Goal: Task Accomplishment & Management: Manage account settings

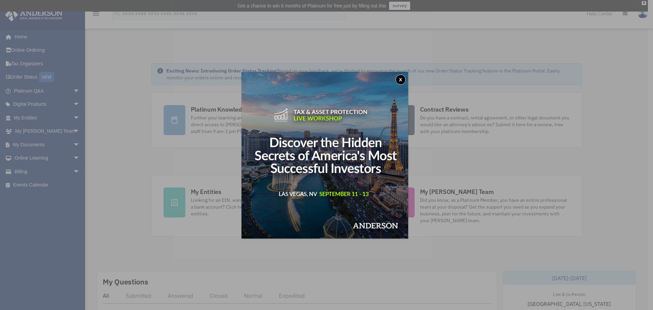
click at [404, 78] on button "x" at bounding box center [400, 79] width 10 height 10
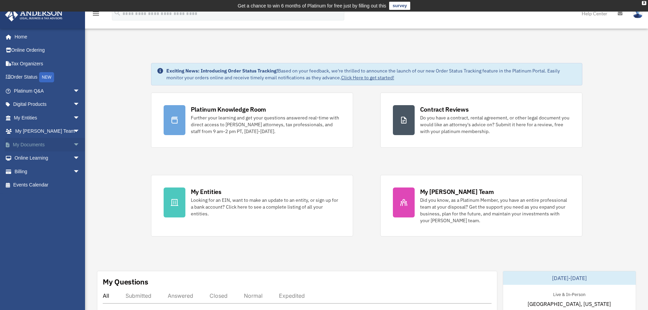
click at [74, 144] on span "arrow_drop_down" at bounding box center [80, 145] width 14 height 14
click at [73, 224] on span "arrow_drop_down" at bounding box center [80, 225] width 14 height 14
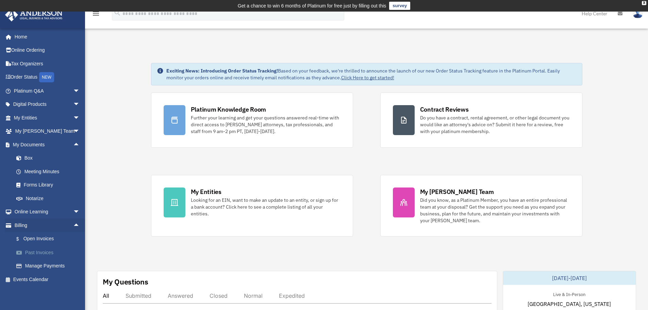
click at [42, 251] on link "Past Invoices" at bounding box center [50, 253] width 81 height 14
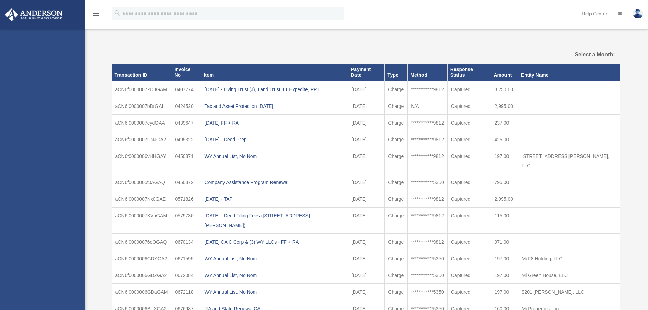
select select
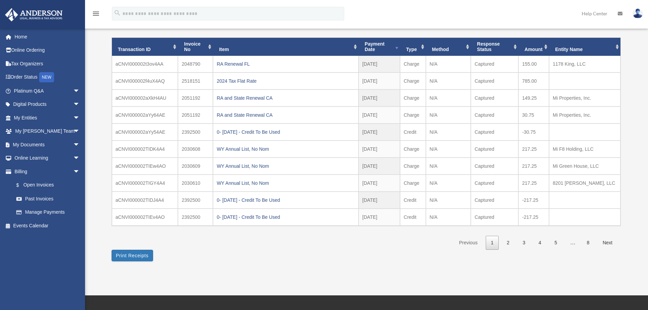
scroll to position [68, 0]
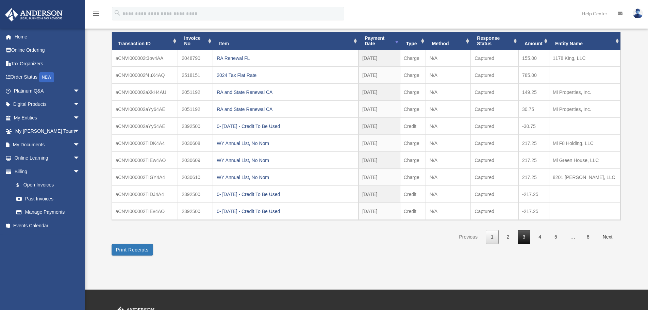
click at [523, 238] on link "3" at bounding box center [524, 237] width 13 height 14
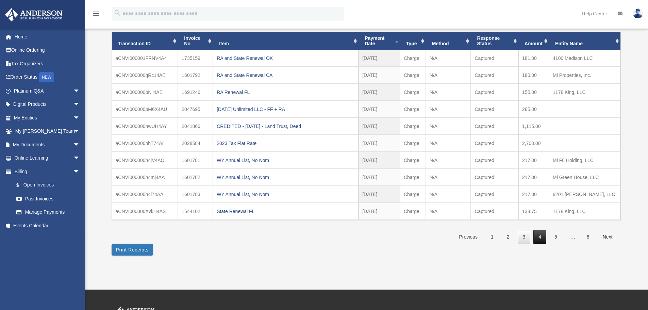
click at [536, 237] on link "4" at bounding box center [539, 237] width 13 height 14
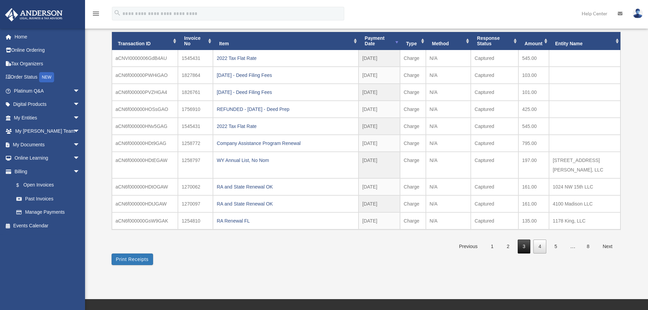
click at [524, 240] on link "3" at bounding box center [524, 246] width 13 height 14
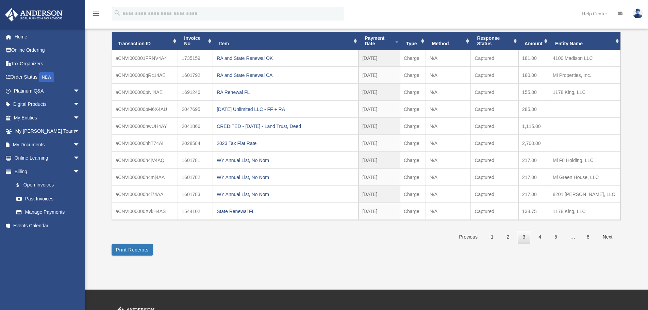
drag, startPoint x: 238, startPoint y: 212, endPoint x: 239, endPoint y: 234, distance: 22.8
click at [239, 234] on div "**********" at bounding box center [366, 125] width 508 height 237
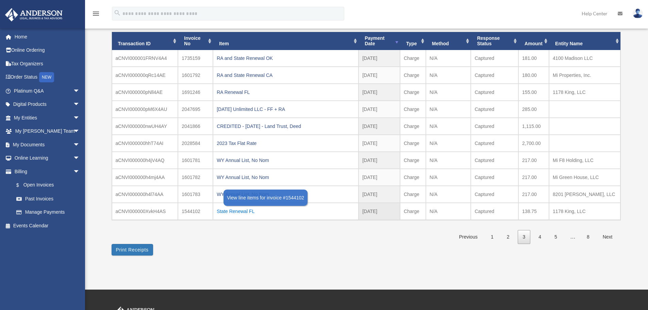
drag, startPoint x: 256, startPoint y: 209, endPoint x: 217, endPoint y: 211, distance: 39.1
click at [217, 211] on div "State Renewal FL" at bounding box center [286, 211] width 138 height 10
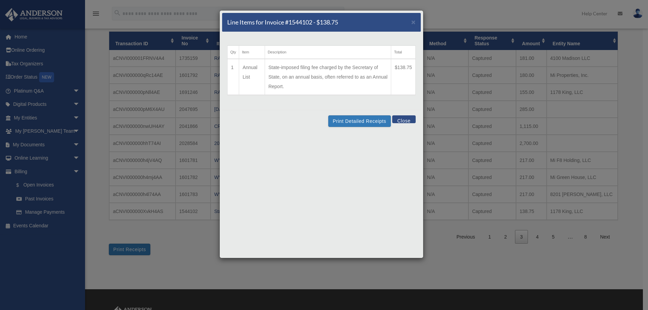
click at [283, 277] on div "Line Items for Invoice #1544102 - $138.75 × Qty Item Description Total 1 Annual…" at bounding box center [324, 155] width 648 height 310
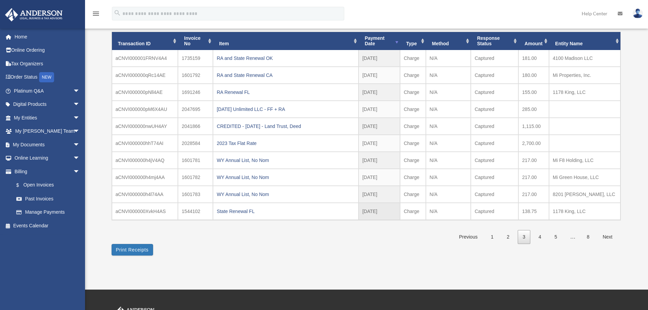
copy div "State Renewal FL"
drag, startPoint x: 256, startPoint y: 208, endPoint x: 252, endPoint y: 221, distance: 14.2
click at [222, 214] on div "State Renewal FL" at bounding box center [286, 211] width 138 height 10
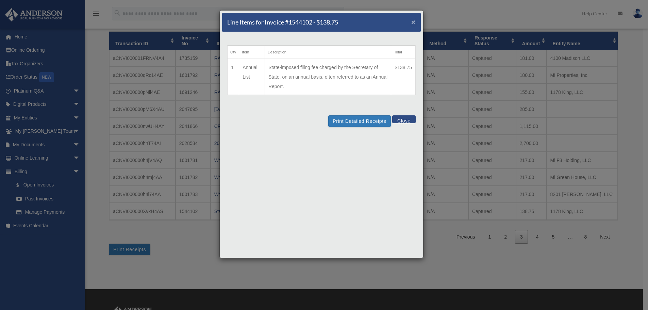
click at [413, 22] on span "×" at bounding box center [413, 22] width 4 height 8
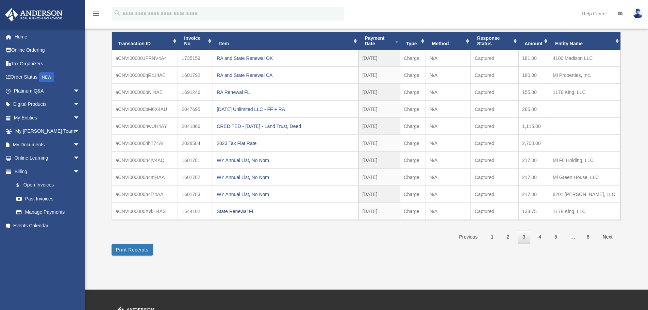
click at [342, 267] on div "Past Invoices filemoncorpuz@hotmail.com Sign Out filemoncorpuz@hotmail.com Home…" at bounding box center [324, 117] width 648 height 346
click at [537, 234] on link "4" at bounding box center [539, 237] width 13 height 14
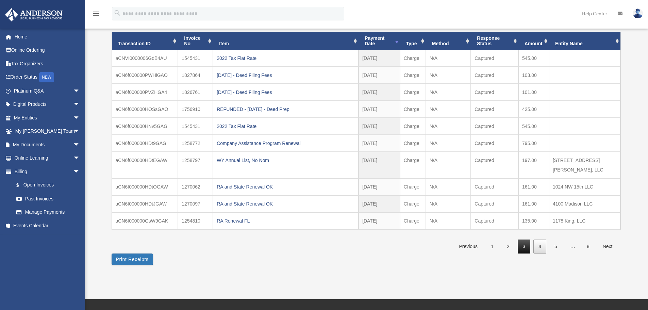
click at [522, 239] on link "3" at bounding box center [524, 246] width 13 height 14
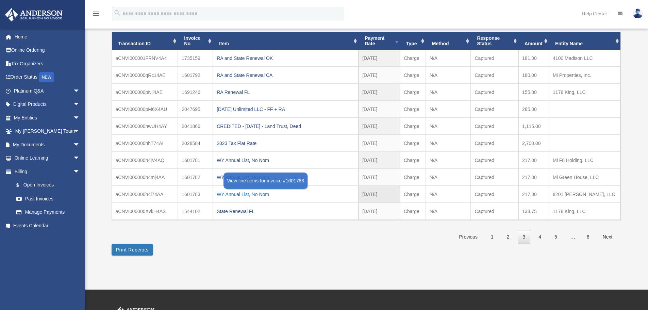
drag, startPoint x: 218, startPoint y: 194, endPoint x: 269, endPoint y: 195, distance: 51.3
click at [269, 195] on div "WY Annual List, No Nom" at bounding box center [286, 194] width 138 height 10
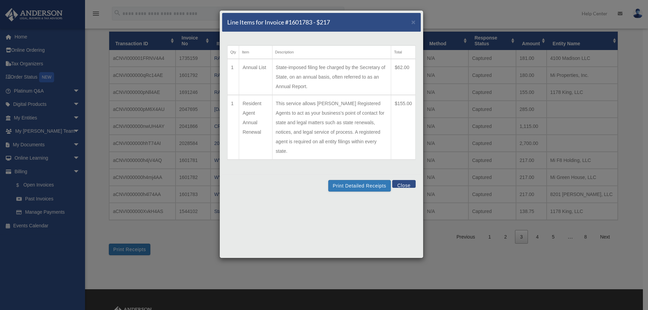
click at [411, 21] on div "Line Items for Invoice #1601783 - $217 ×" at bounding box center [321, 22] width 199 height 19
click at [416, 22] on div "Line Items for Invoice #1601783 - $217 ×" at bounding box center [321, 22] width 199 height 19
click at [404, 180] on button "Close" at bounding box center [403, 184] width 23 height 8
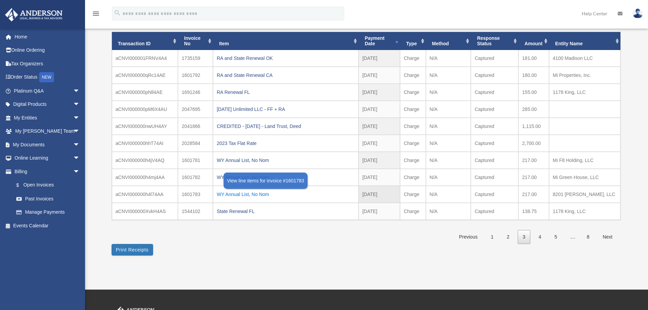
copy div "WY Annual List, No Nom"
drag, startPoint x: 216, startPoint y: 193, endPoint x: 269, endPoint y: 198, distance: 53.3
click at [269, 198] on td "WY Annual List, No Nom" at bounding box center [286, 194] width 146 height 17
click at [322, 246] on div "**********" at bounding box center [366, 122] width 508 height 266
copy div "WY Annual List, No Nom"
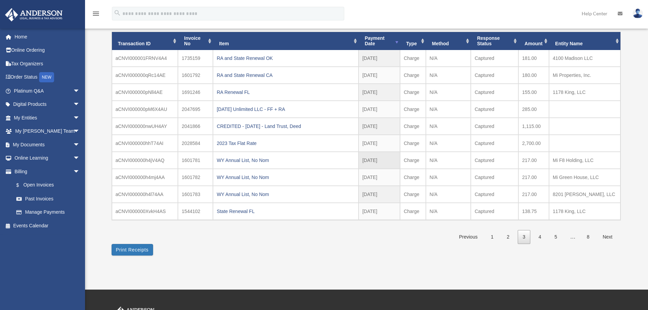
drag, startPoint x: 271, startPoint y: 160, endPoint x: 215, endPoint y: 162, distance: 55.8
click at [215, 162] on td "WY Annual List, No Nom" at bounding box center [286, 160] width 146 height 17
click at [314, 251] on div "**********" at bounding box center [366, 122] width 508 height 266
click at [239, 92] on div "RA Renewal FL" at bounding box center [286, 92] width 138 height 10
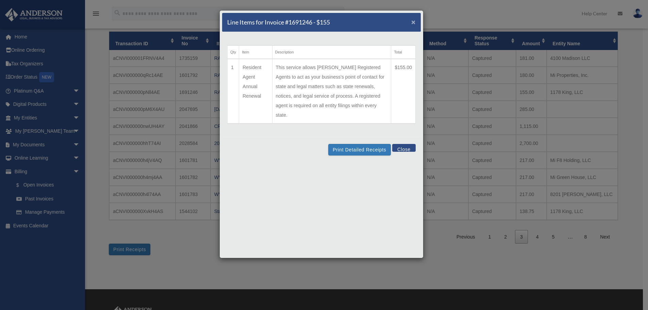
click at [415, 23] on span "×" at bounding box center [413, 22] width 4 height 8
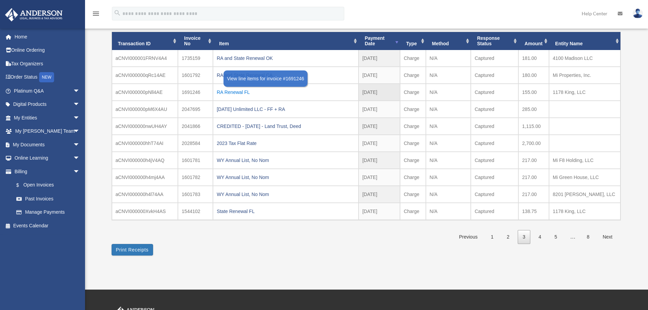
drag, startPoint x: 250, startPoint y: 92, endPoint x: 218, endPoint y: 95, distance: 32.1
click at [218, 95] on div "RA Renewal FL" at bounding box center [286, 92] width 138 height 10
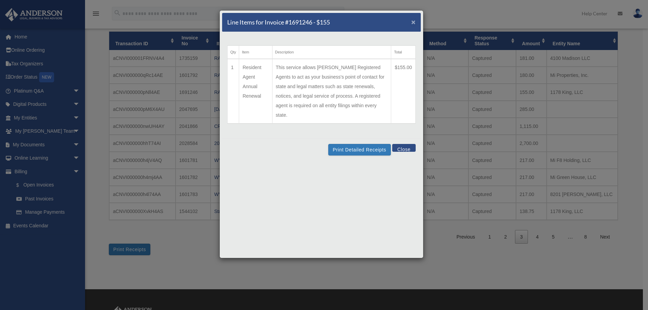
click at [412, 22] on span "×" at bounding box center [413, 22] width 4 height 8
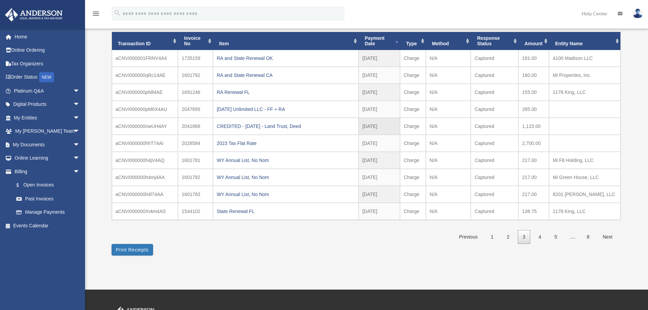
copy div "RA Renewal FL"
copy div "RA and State Renewal OK"
drag, startPoint x: 217, startPoint y: 59, endPoint x: 272, endPoint y: 62, distance: 55.2
click at [272, 62] on div "RA and State Renewal OK" at bounding box center [286, 58] width 138 height 10
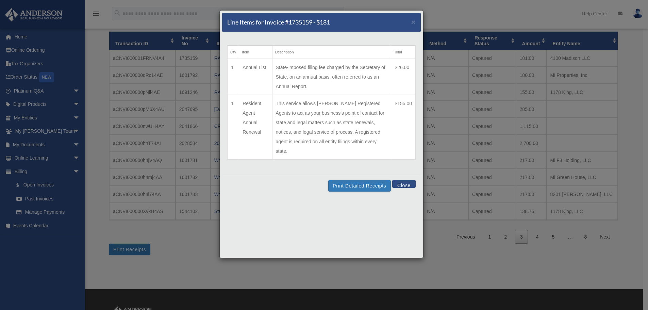
click at [398, 69] on td "$26.00" at bounding box center [403, 77] width 24 height 36
click at [411, 22] on span "×" at bounding box center [413, 22] width 4 height 8
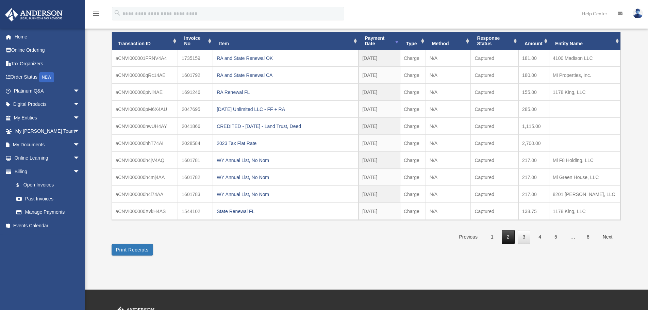
click at [503, 239] on link "2" at bounding box center [508, 237] width 13 height 14
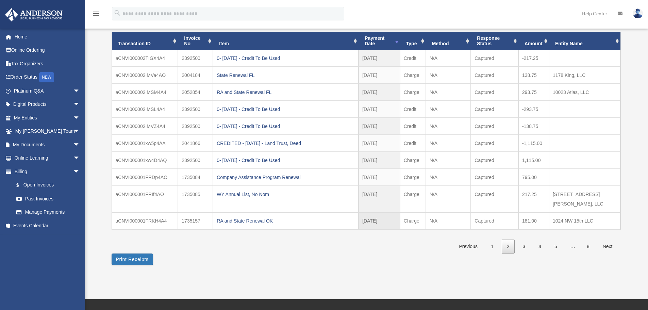
copy div "RA and State Renewal OK"
drag, startPoint x: 275, startPoint y: 210, endPoint x: 216, endPoint y: 215, distance: 59.4
click at [216, 215] on td "RA and State Renewal OK" at bounding box center [286, 220] width 146 height 17
click at [242, 236] on div "**********" at bounding box center [366, 130] width 508 height 246
drag, startPoint x: 272, startPoint y: 193, endPoint x: 218, endPoint y: 193, distance: 54.1
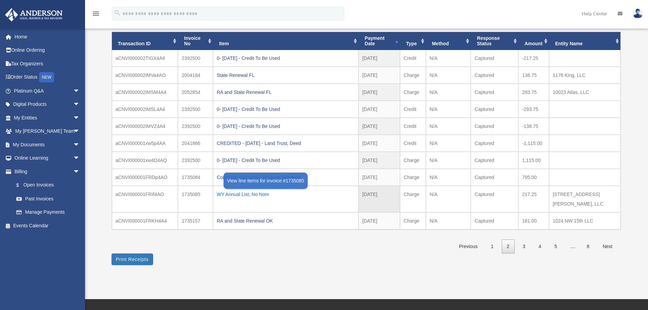
click at [218, 193] on div "WY Annual List, No Nom" at bounding box center [286, 194] width 138 height 10
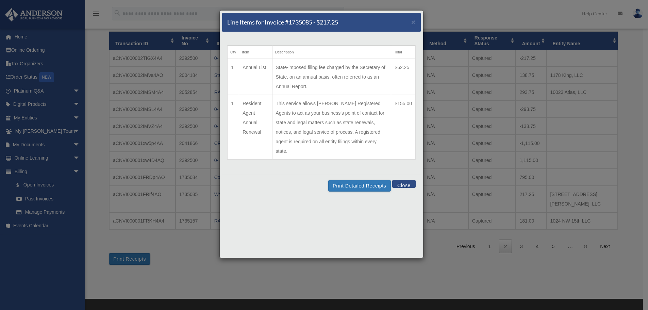
click at [410, 22] on div "Line Items for Invoice #1735085 - $217.25 ×" at bounding box center [321, 22] width 199 height 19
click at [412, 20] on span "×" at bounding box center [413, 22] width 4 height 8
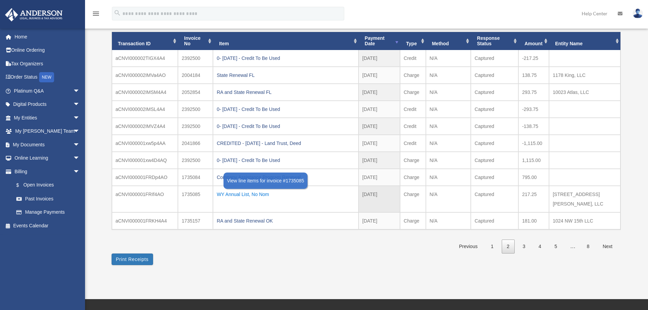
copy div "WY Annual List, No Nom"
drag, startPoint x: 272, startPoint y: 195, endPoint x: 275, endPoint y: 210, distance: 15.3
click at [219, 193] on div "WY Annual List, No Nom" at bounding box center [286, 194] width 138 height 10
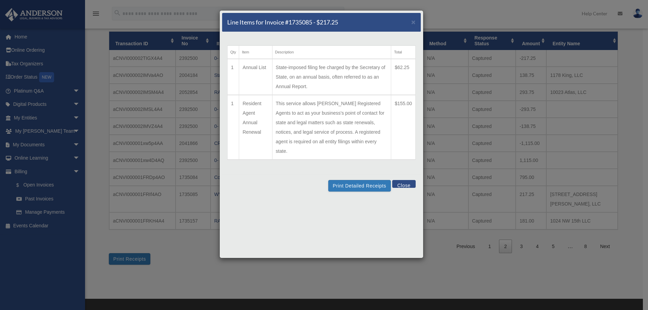
click at [409, 22] on div "Line Items for Invoice #1735085 - $217.25 ×" at bounding box center [321, 22] width 199 height 19
click at [413, 21] on span "×" at bounding box center [413, 22] width 4 height 8
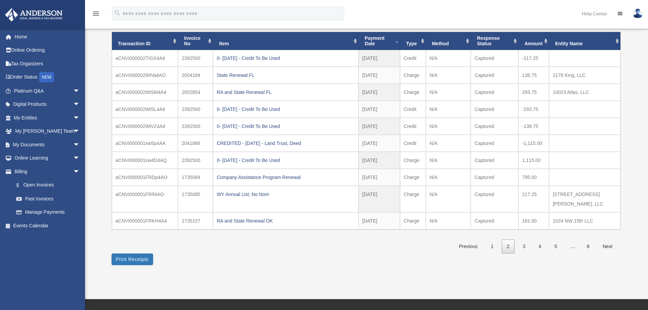
click at [383, 251] on div "**********" at bounding box center [366, 126] width 508 height 275
click at [524, 242] on link "3" at bounding box center [524, 246] width 13 height 14
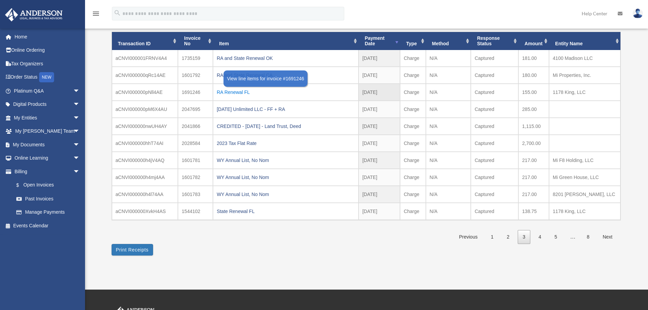
click at [244, 91] on div "RA Renewal FL" at bounding box center [286, 92] width 138 height 10
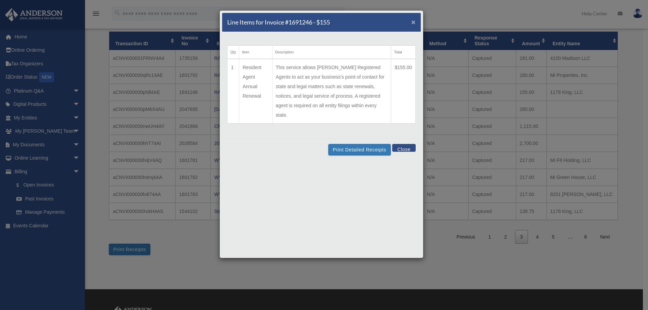
click at [412, 21] on span "×" at bounding box center [413, 22] width 4 height 8
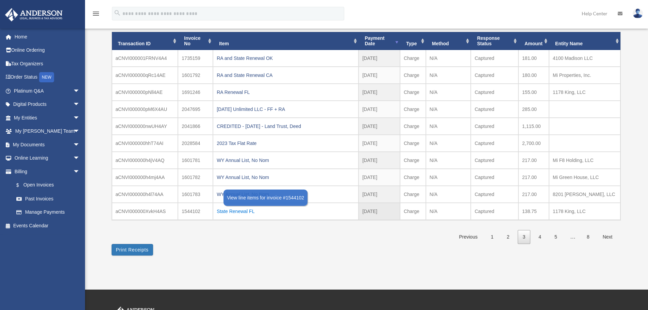
click at [241, 210] on div "State Renewal FL" at bounding box center [286, 211] width 138 height 10
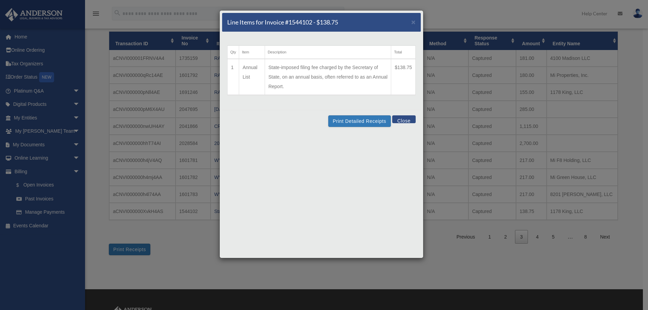
click at [410, 23] on div "Line Items for Invoice #1544102 - $138.75 ×" at bounding box center [321, 22] width 199 height 19
click at [413, 21] on span "×" at bounding box center [413, 22] width 4 height 8
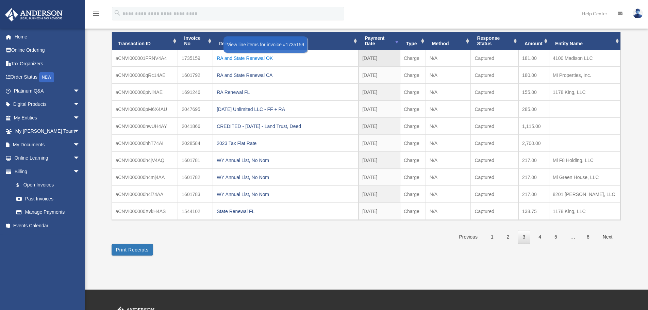
copy div "RA and State Renewal OK"
drag, startPoint x: 273, startPoint y: 59, endPoint x: 217, endPoint y: 59, distance: 55.4
click at [217, 59] on div "RA and State Renewal OK" at bounding box center [286, 58] width 138 height 10
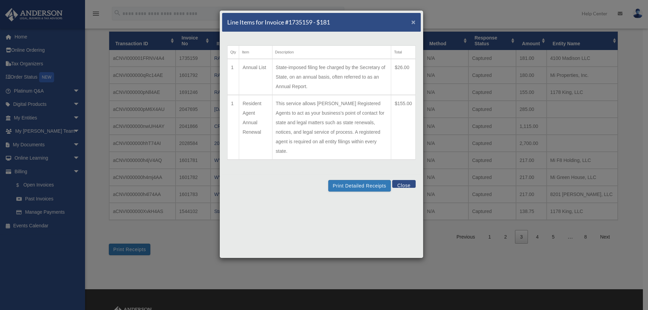
click at [411, 22] on span "×" at bounding box center [413, 22] width 4 height 8
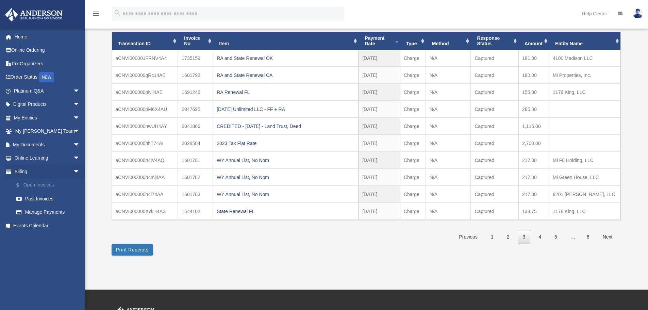
click at [46, 188] on link "$ Open Invoices" at bounding box center [50, 185] width 81 height 14
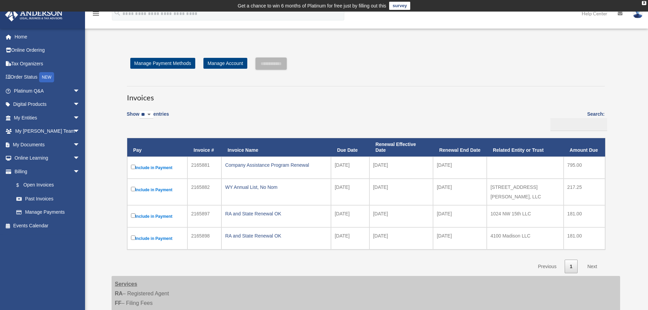
click at [432, 84] on div "Invoices Show ** ** ** *** entries Search: Pay Invoice # Invoice Name Due Date …" at bounding box center [366, 176] width 488 height 193
click at [73, 146] on span "arrow_drop_down" at bounding box center [80, 145] width 14 height 14
